Goal: Register for event/course

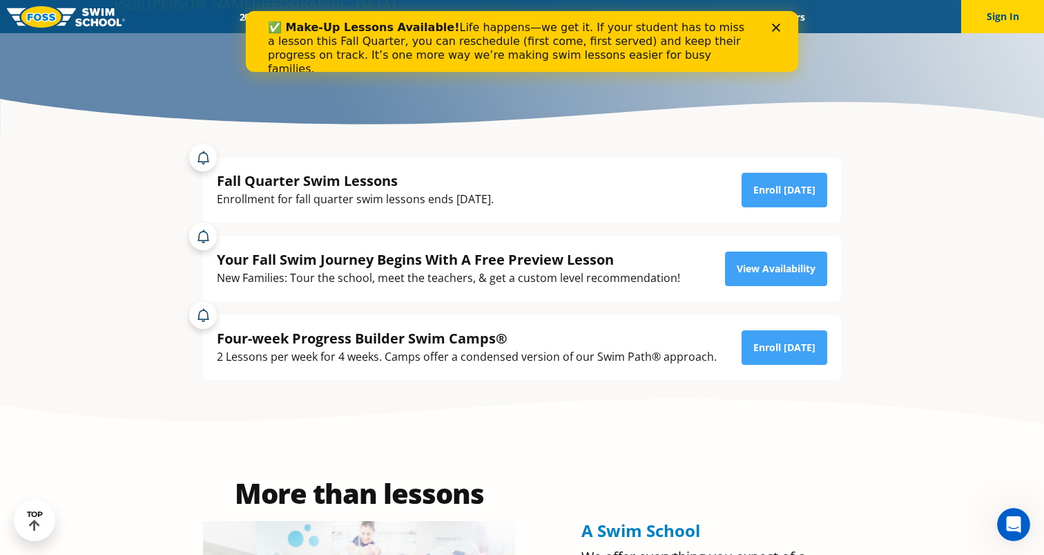
scroll to position [242, 0]
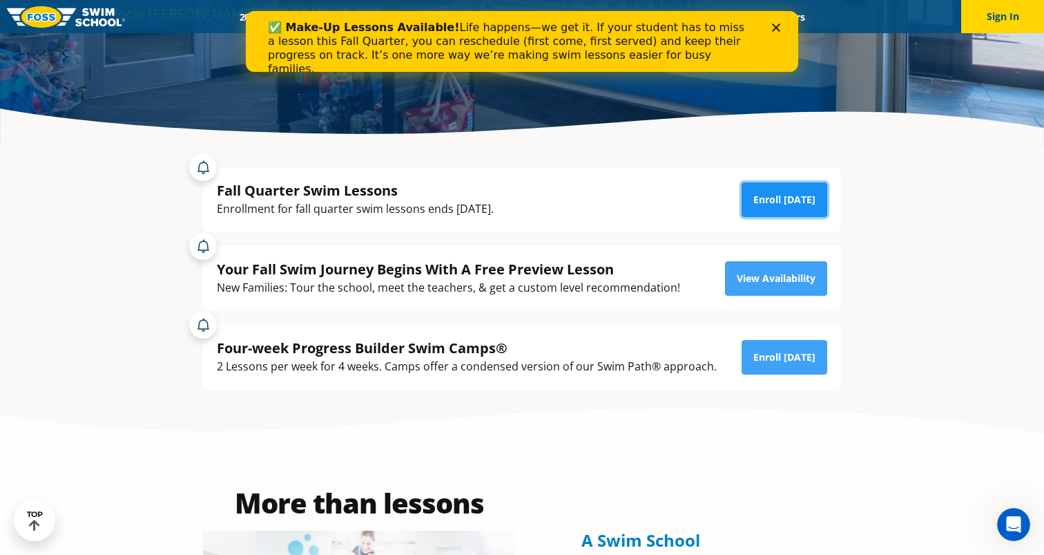
click at [778, 200] on link "Enroll [DATE]" at bounding box center [785, 199] width 86 height 35
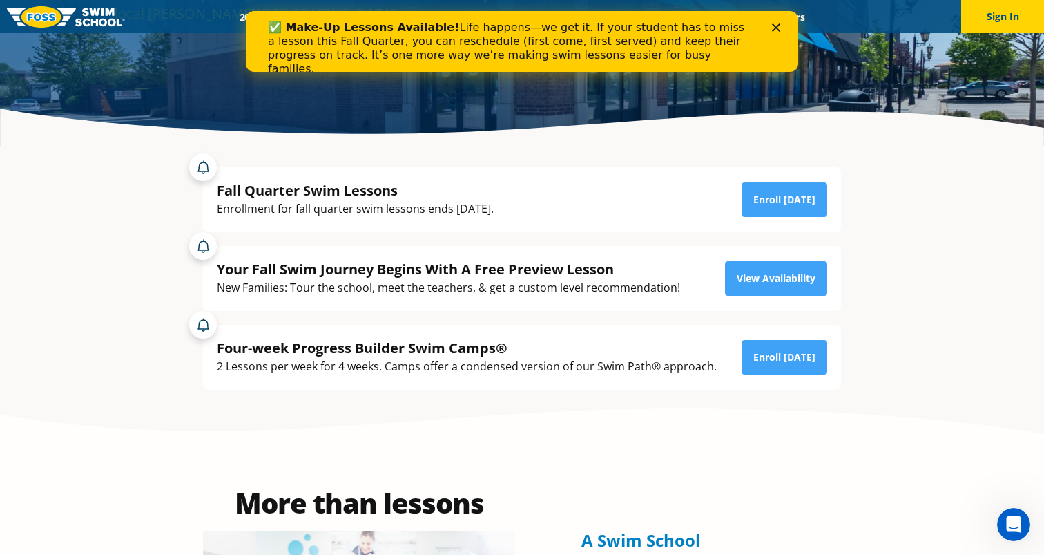
click at [776, 28] on polygon "Close" at bounding box center [776, 27] width 8 height 8
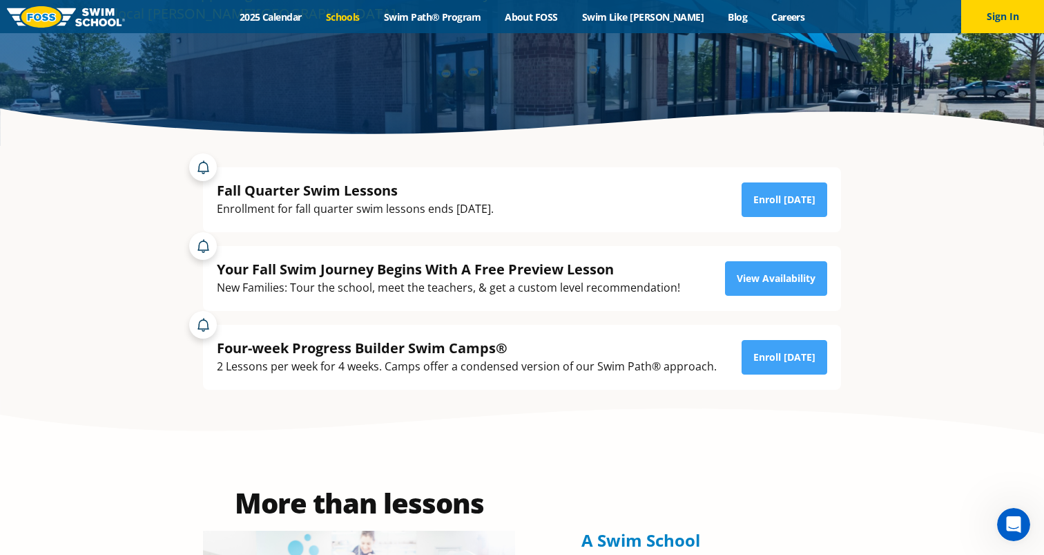
click at [371, 19] on link "Schools" at bounding box center [343, 16] width 58 height 13
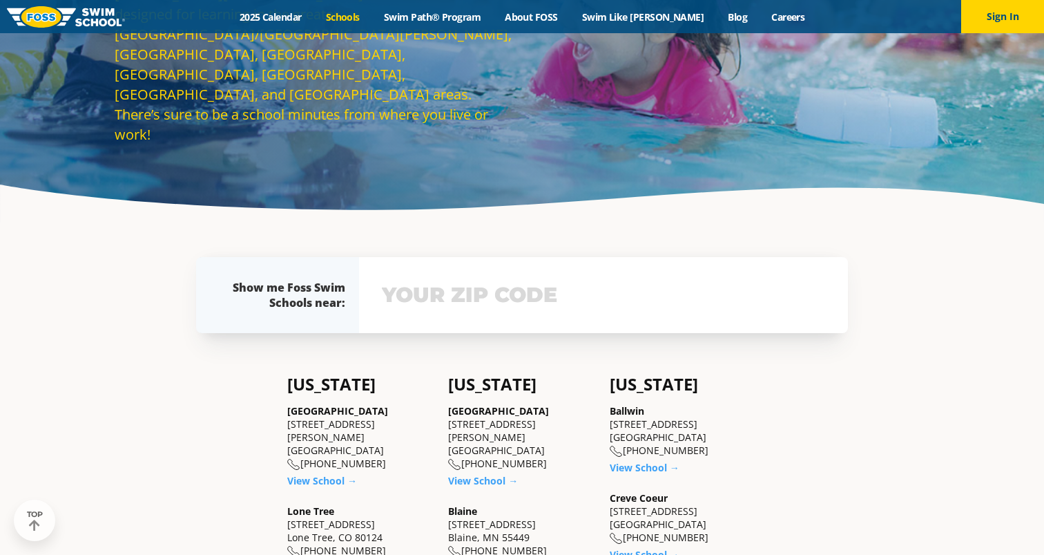
click at [423, 305] on div "View school & class schedule" at bounding box center [603, 295] width 489 height 76
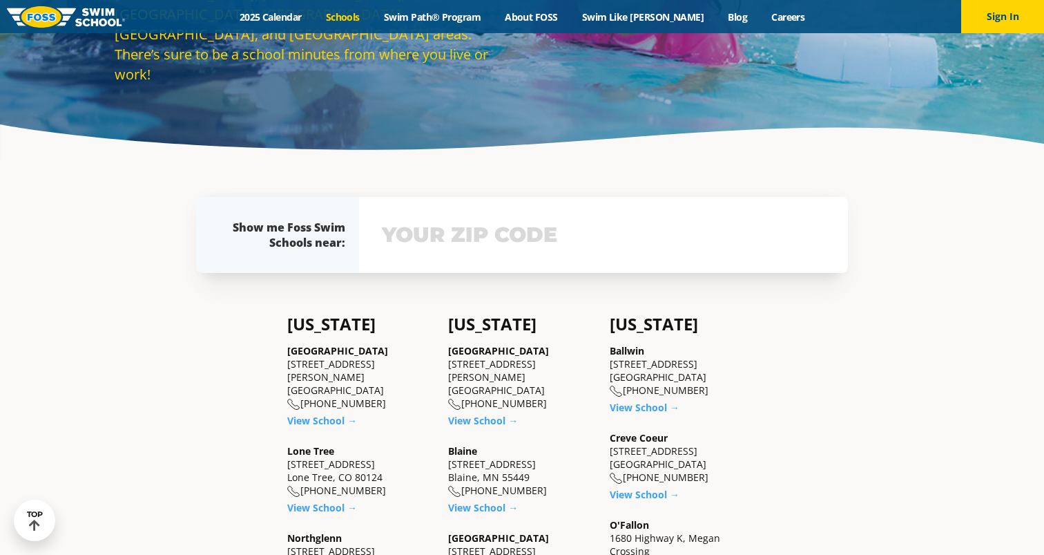
scroll to position [354, 0]
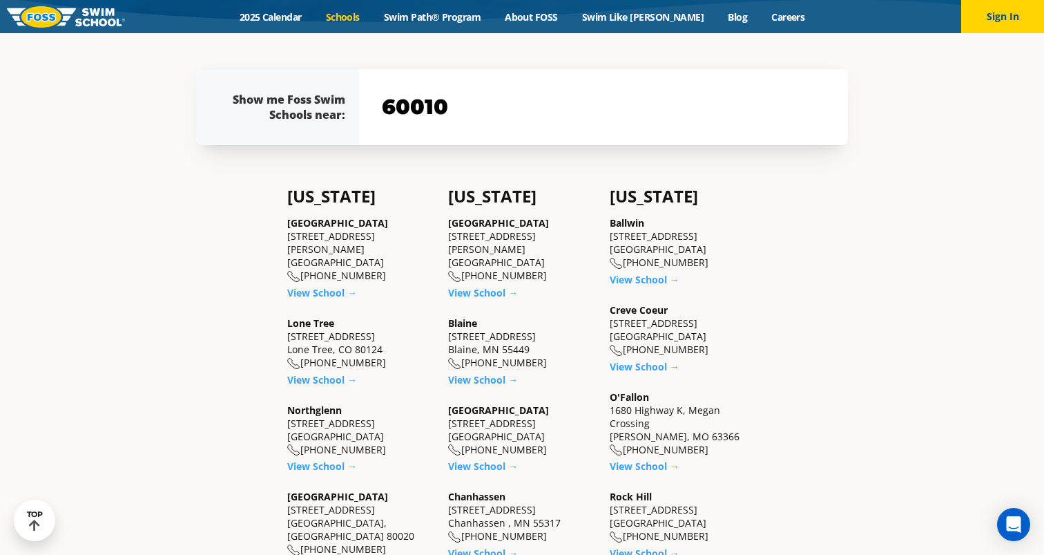
type input "60010"
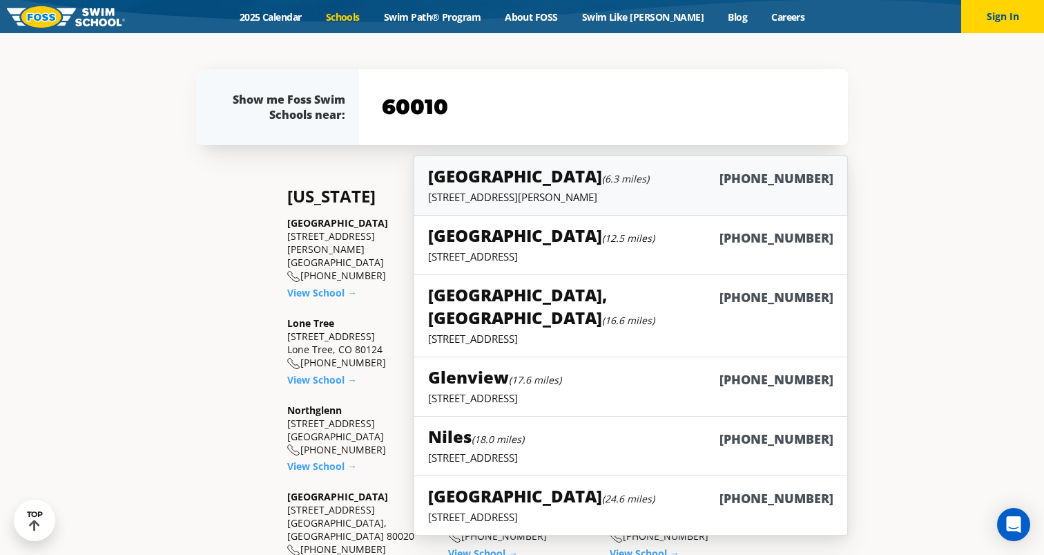
click at [523, 200] on p "100 West Higgins Road Suite J-10, South Barrington, IL 60010" at bounding box center [630, 197] width 405 height 14
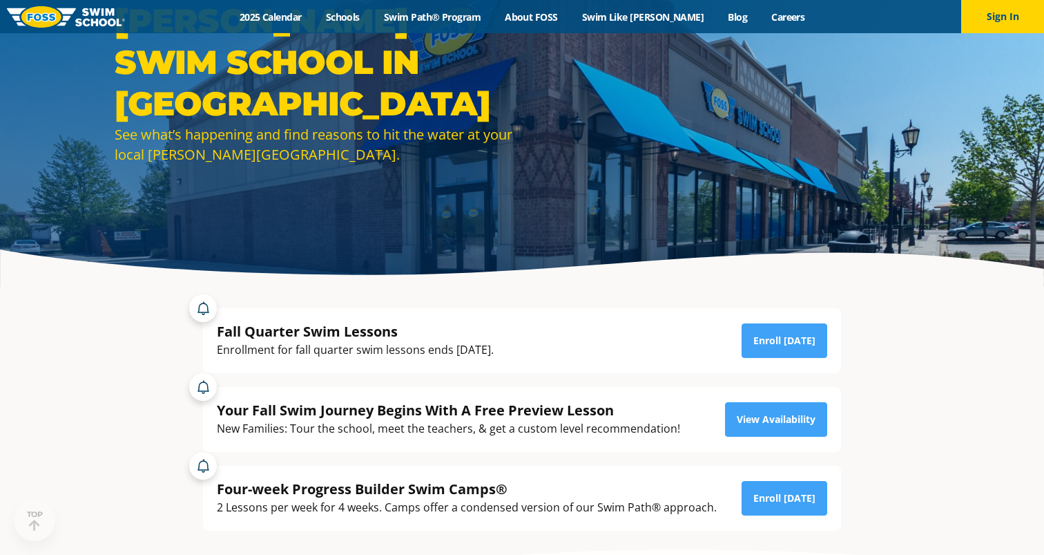
scroll to position [118, 0]
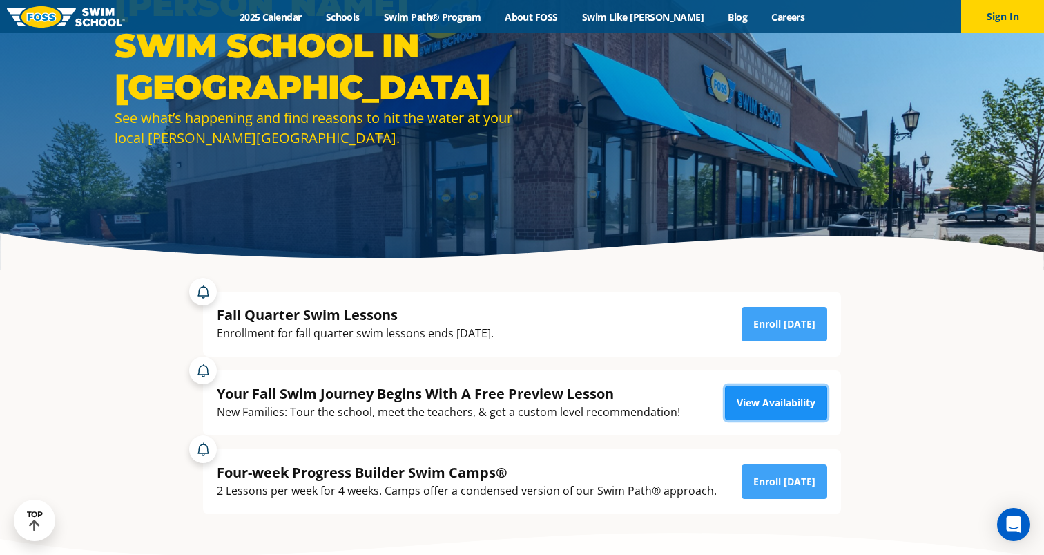
click at [812, 410] on link "View Availability" at bounding box center [776, 402] width 102 height 35
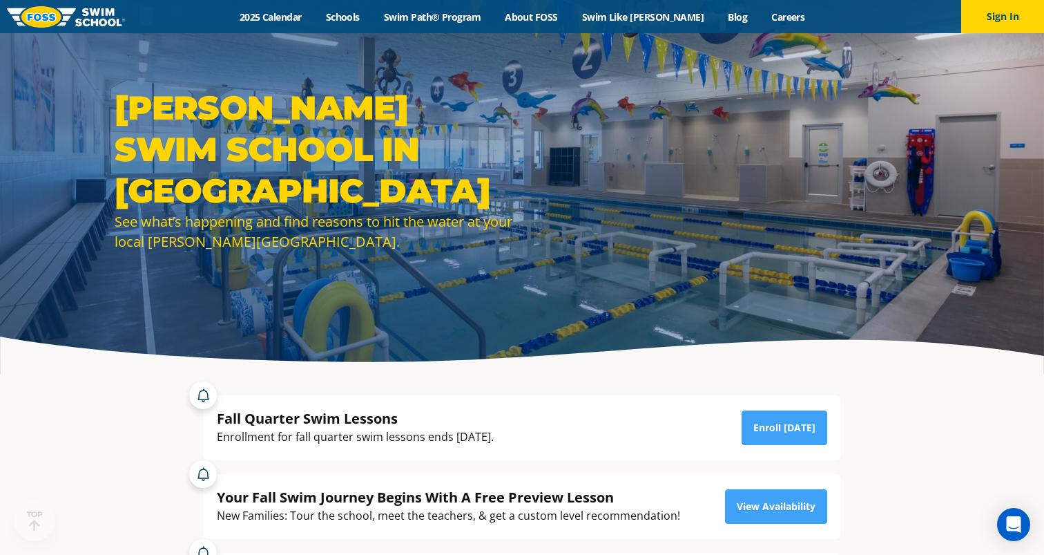
scroll to position [184, 0]
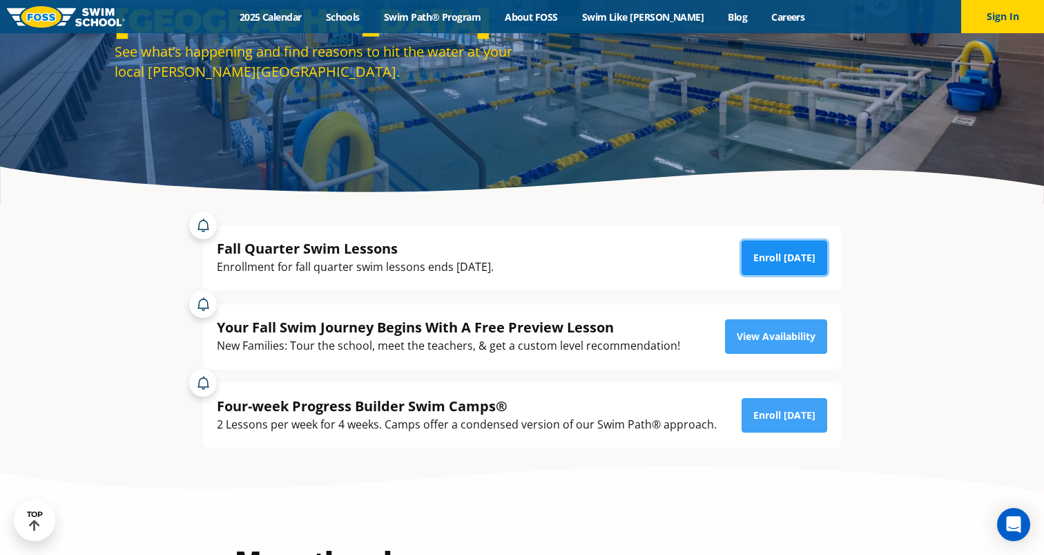
click at [762, 274] on link "Enroll [DATE]" at bounding box center [785, 257] width 86 height 35
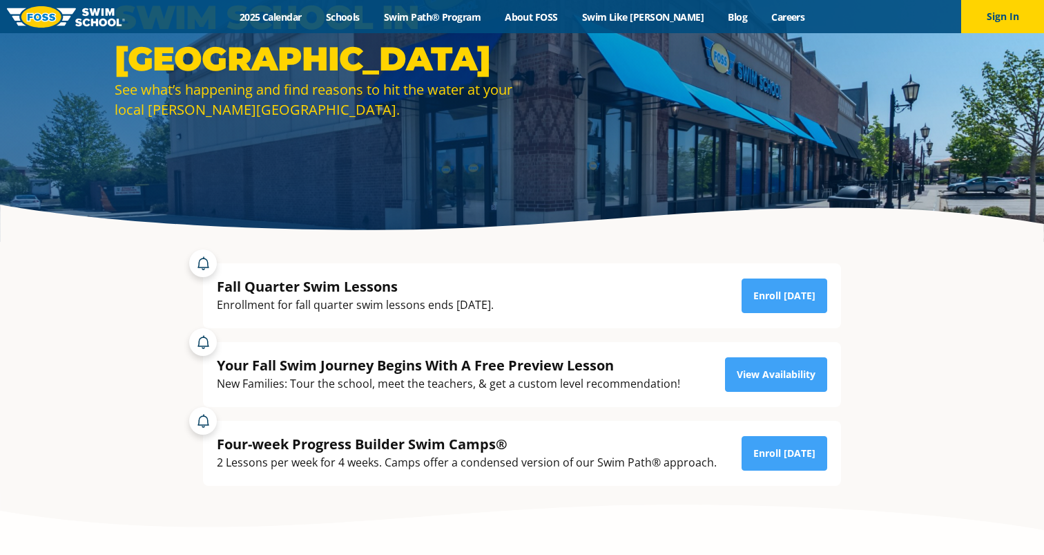
scroll to position [148, 0]
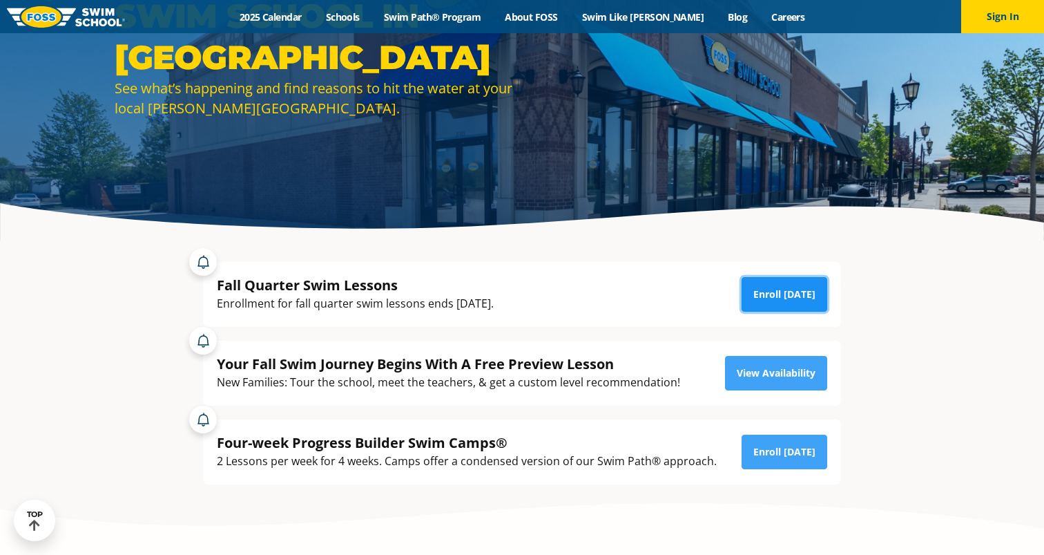
click at [797, 296] on link "Enroll [DATE]" at bounding box center [785, 294] width 86 height 35
